Goal: Task Accomplishment & Management: Use online tool/utility

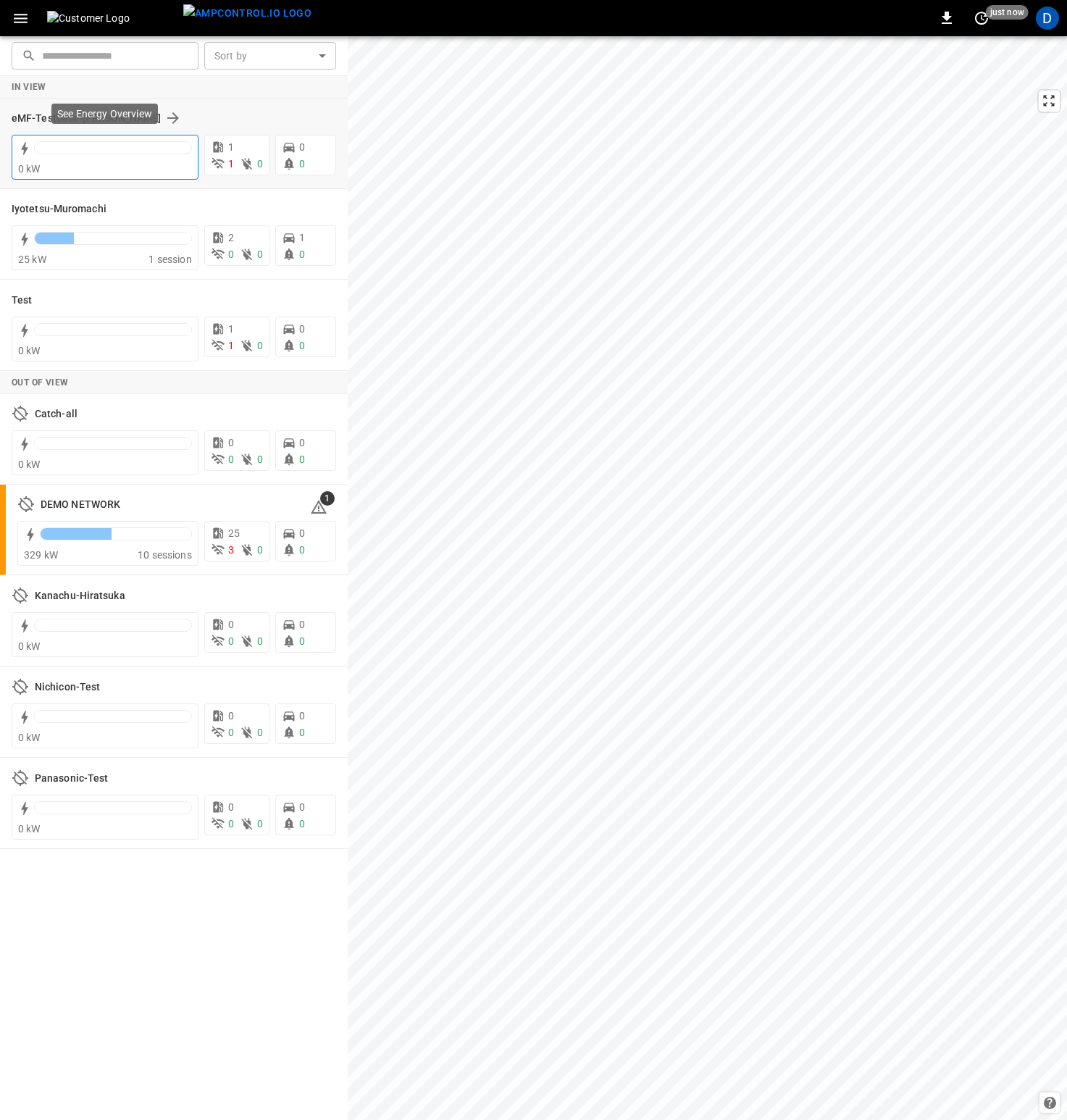
click at [127, 164] on div "0 kW" at bounding box center [105, 169] width 174 height 14
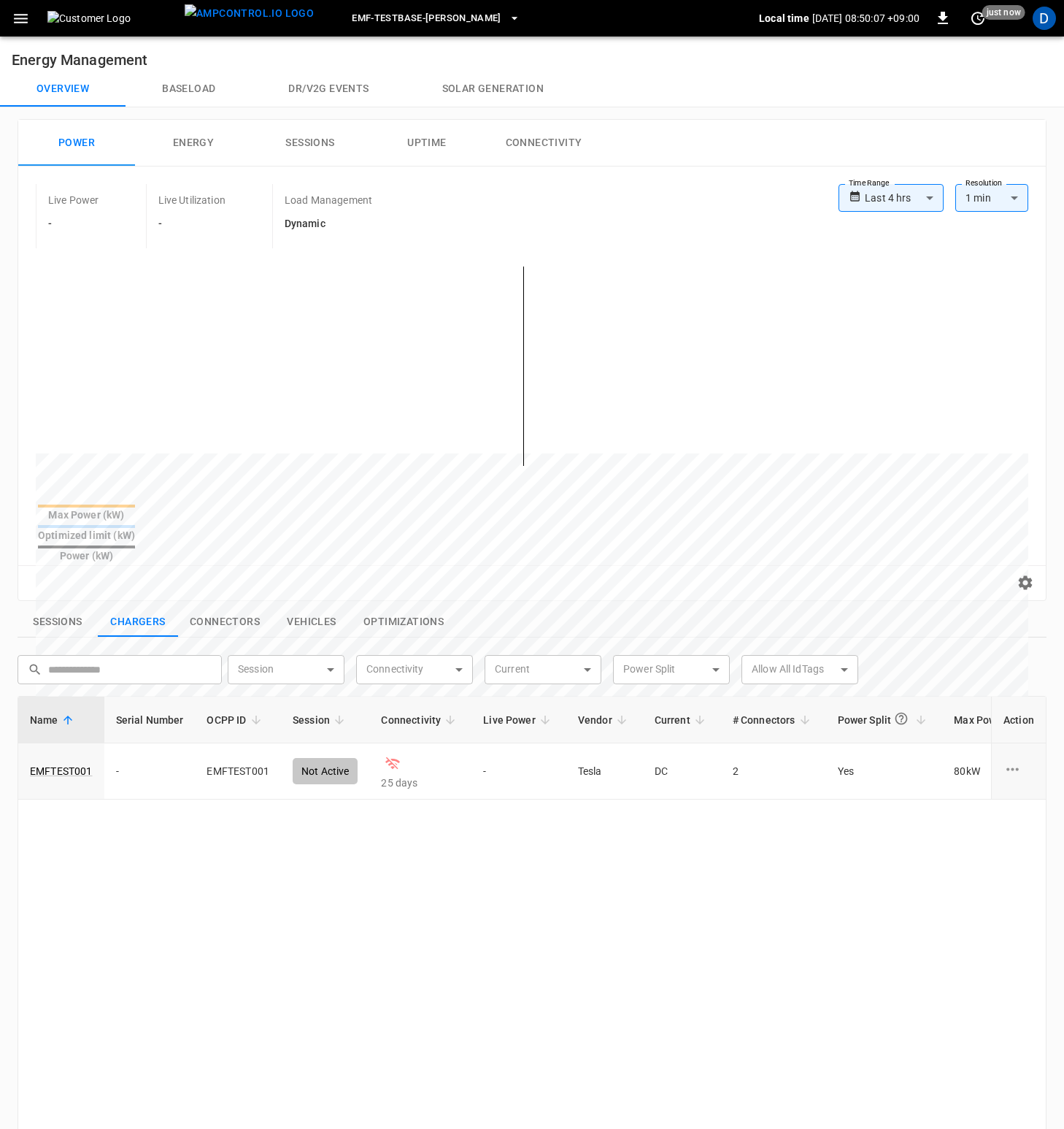
click at [25, 21] on icon "button" at bounding box center [20, 18] width 14 height 9
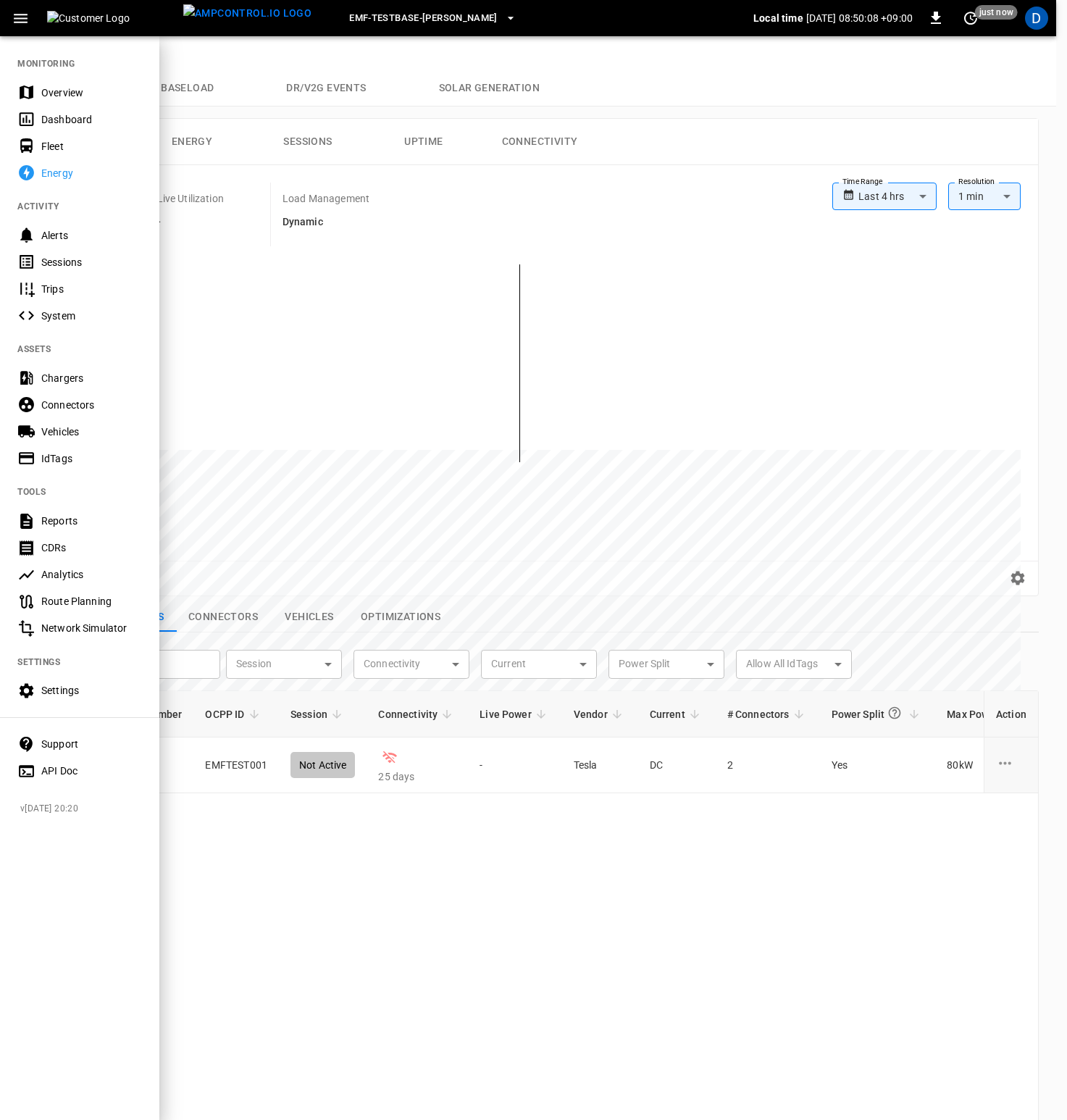
click at [78, 380] on div "Chargers" at bounding box center [92, 378] width 101 height 14
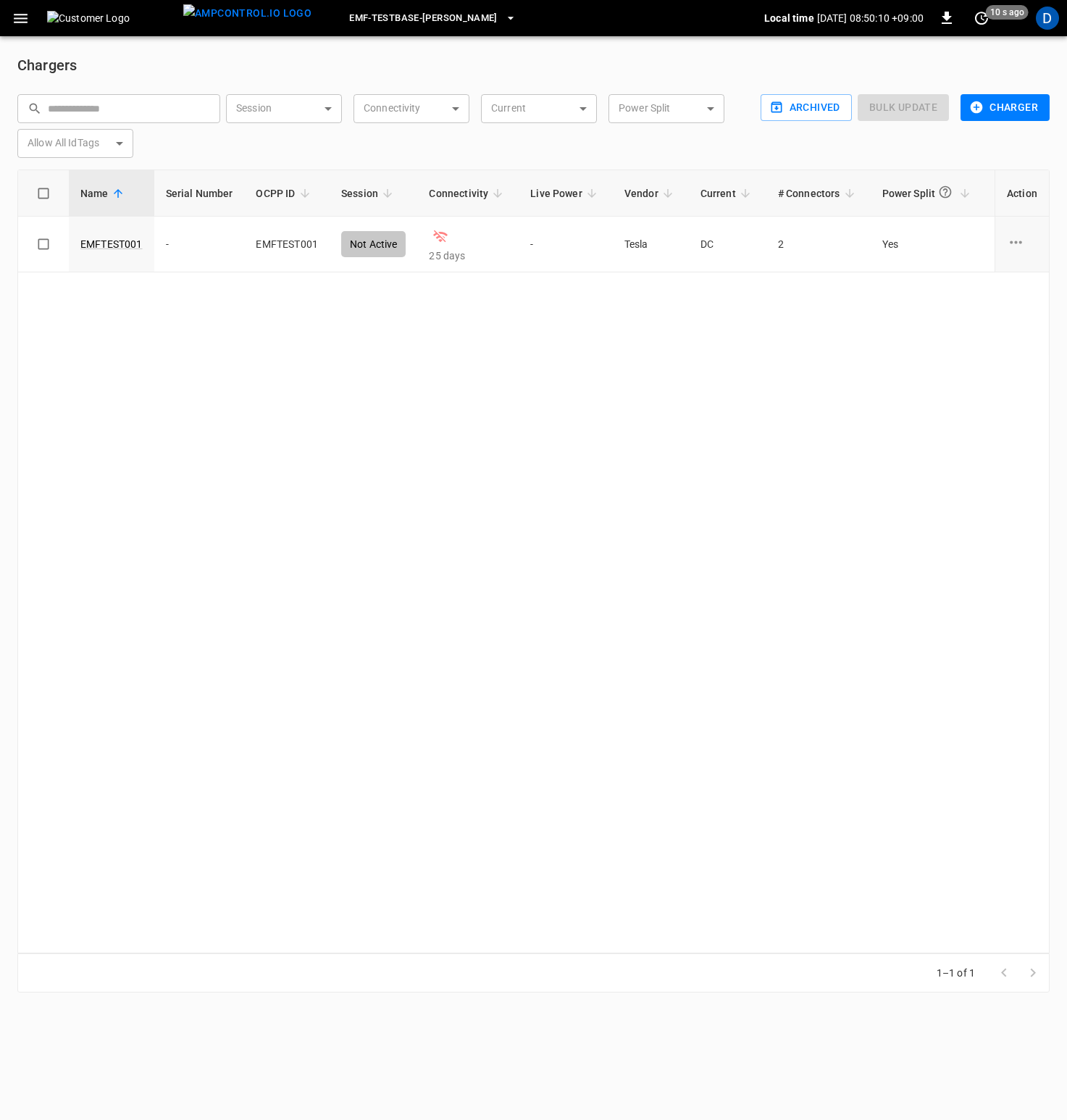
click at [1016, 104] on button "Charger" at bounding box center [1005, 107] width 89 height 27
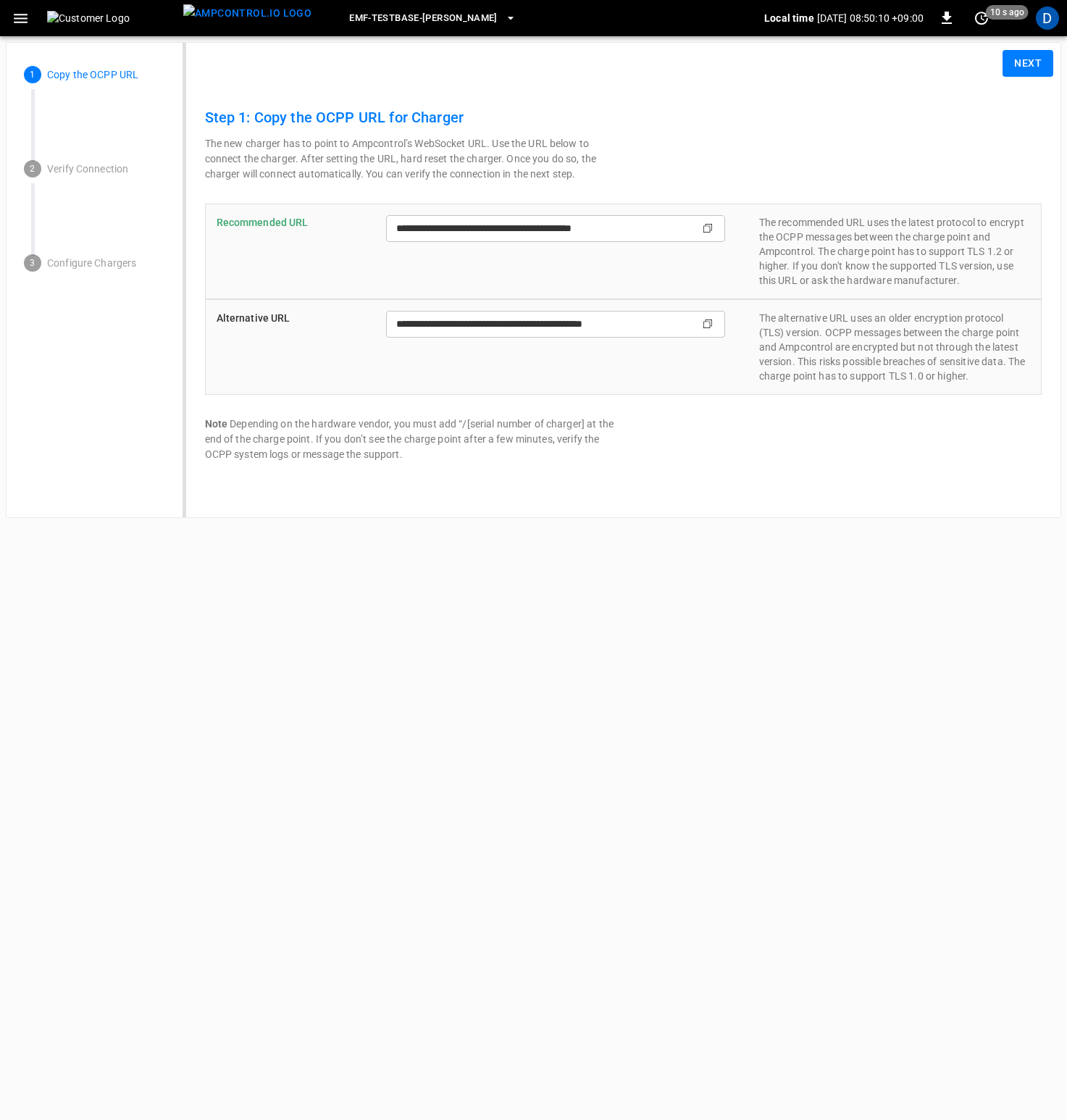
type input "**********"
click at [708, 227] on icon "Copy" at bounding box center [707, 228] width 12 height 12
